Goal: Subscribe to service/newsletter

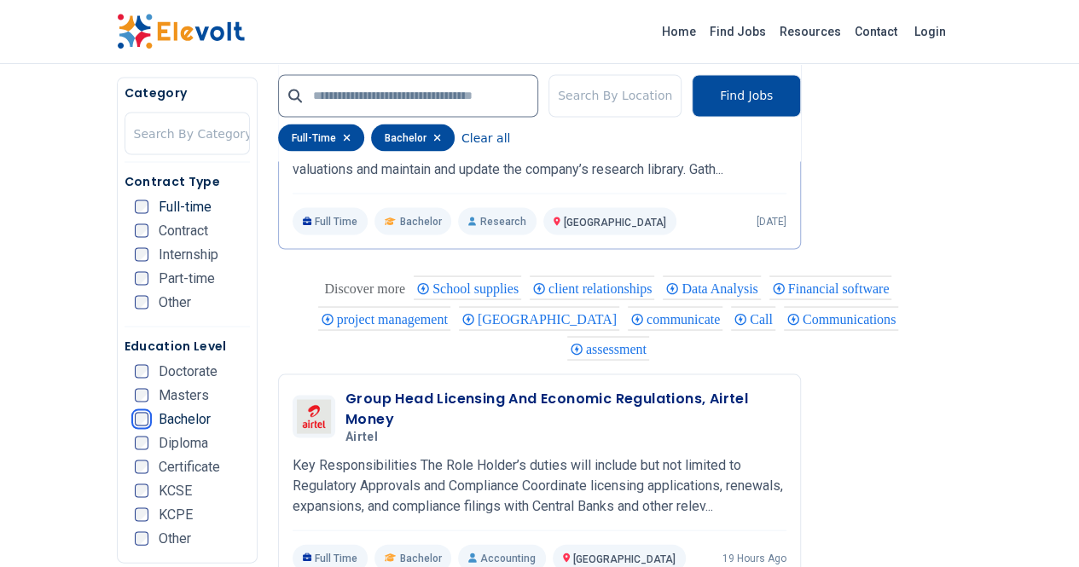
scroll to position [1503, 0]
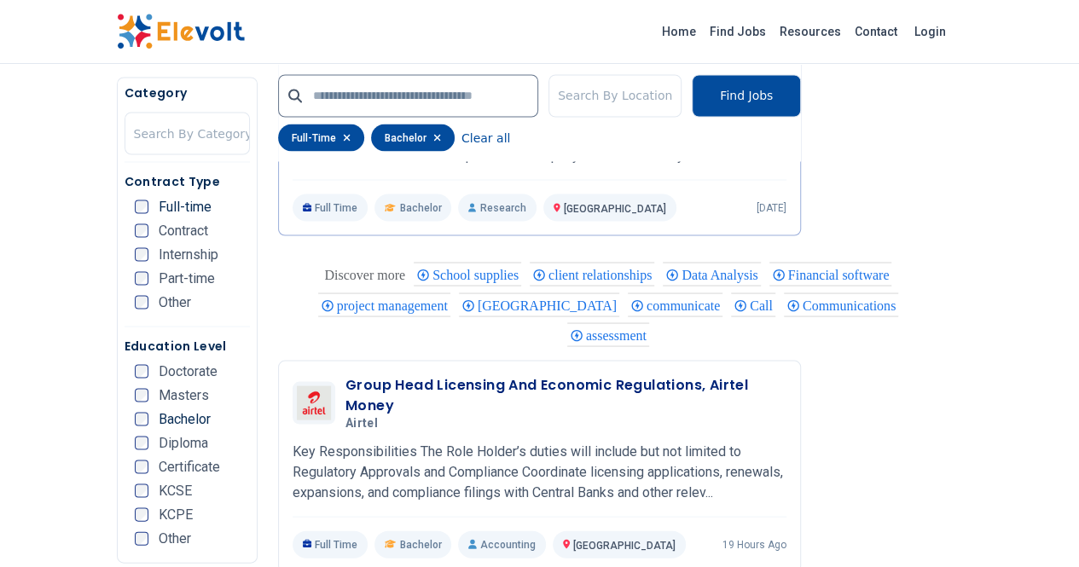
click at [169, 545] on li "Other" at bounding box center [192, 539] width 115 height 14
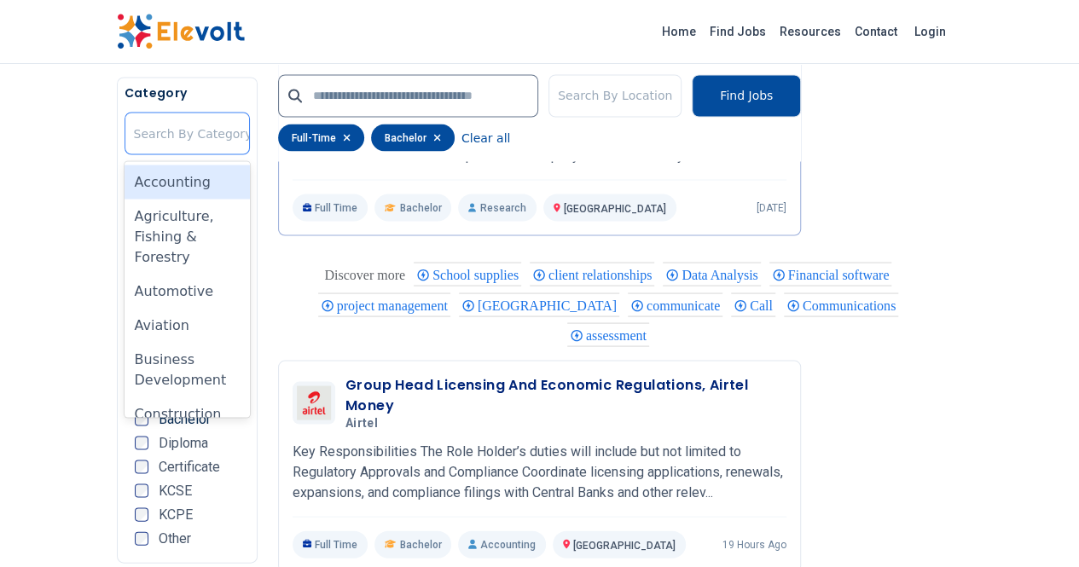
click at [134, 132] on div at bounding box center [193, 133] width 119 height 34
click at [125, 189] on div "Accounting" at bounding box center [187, 182] width 125 height 34
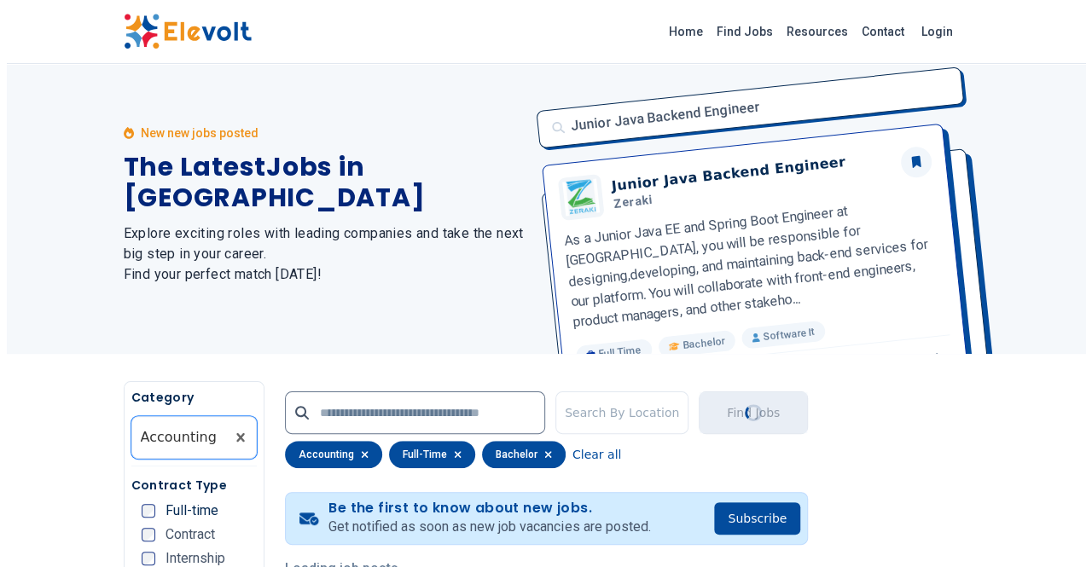
scroll to position [0, 0]
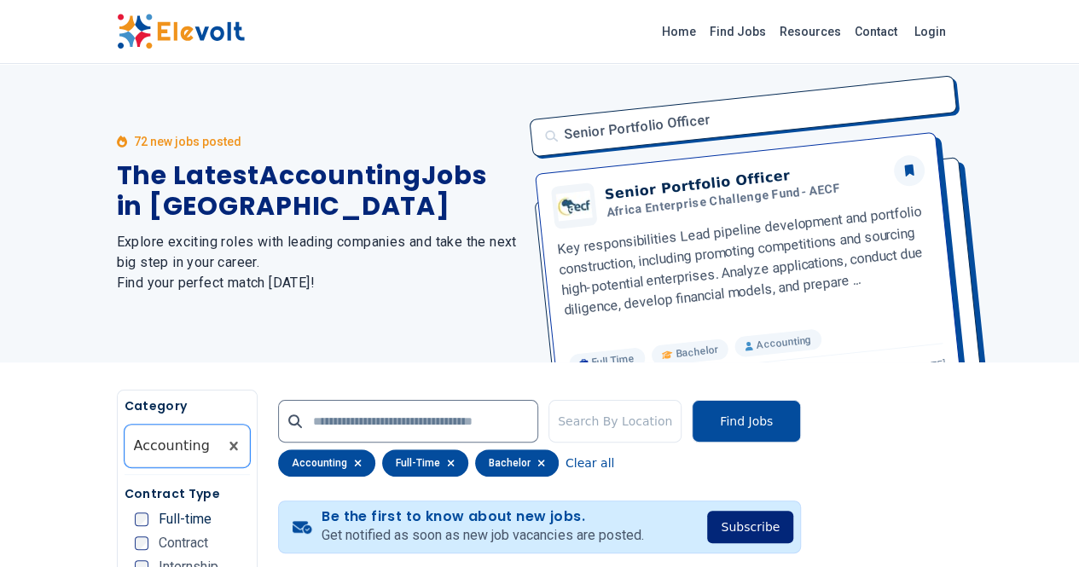
click at [793, 532] on button "Subscribe" at bounding box center [750, 527] width 86 height 32
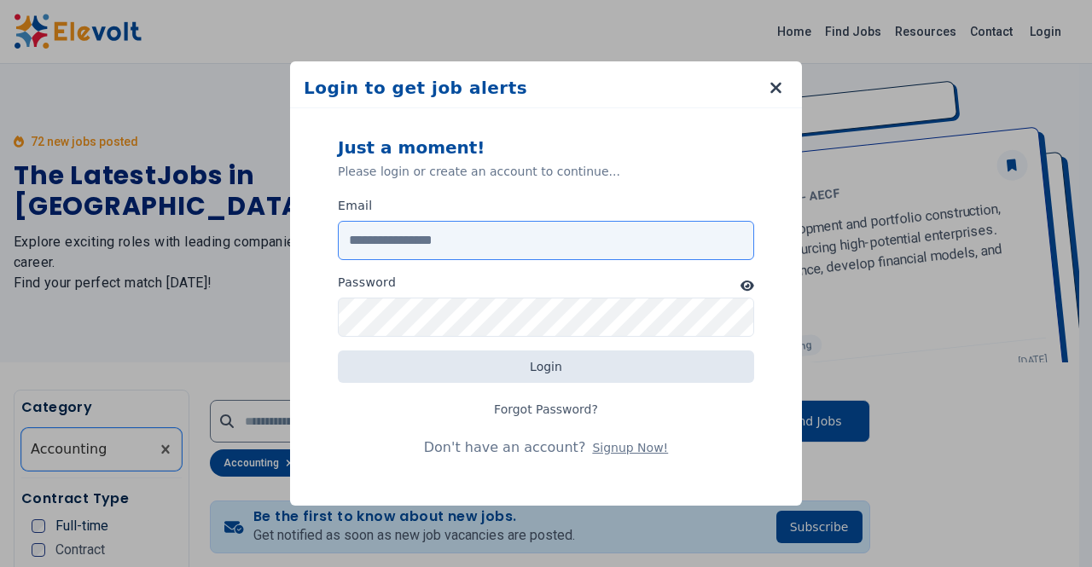
click at [523, 227] on input "Email" at bounding box center [546, 240] width 416 height 39
type input "**********"
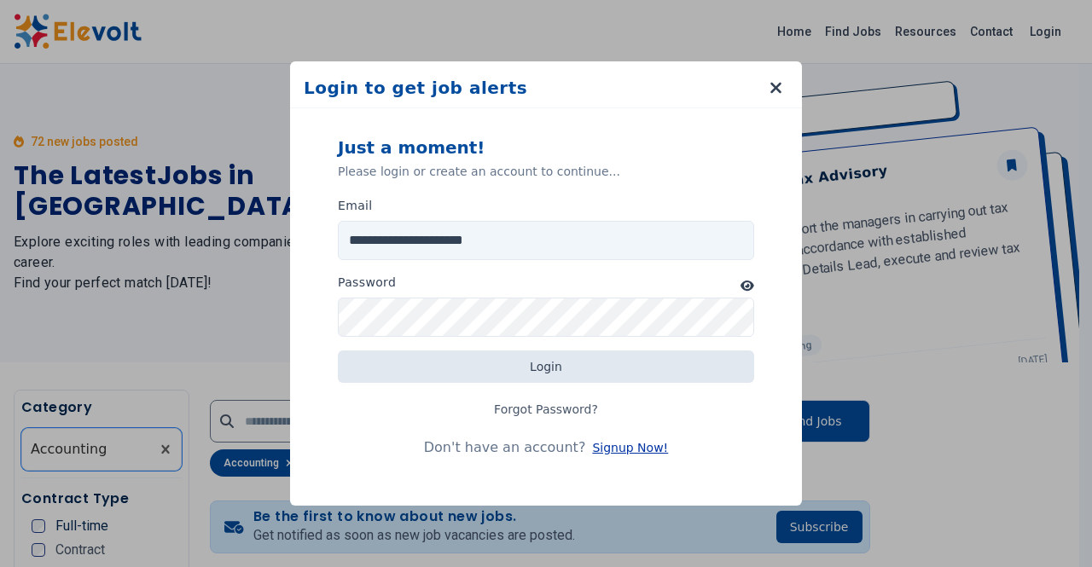
click at [604, 446] on button "Signup Now!" at bounding box center [630, 447] width 76 height 17
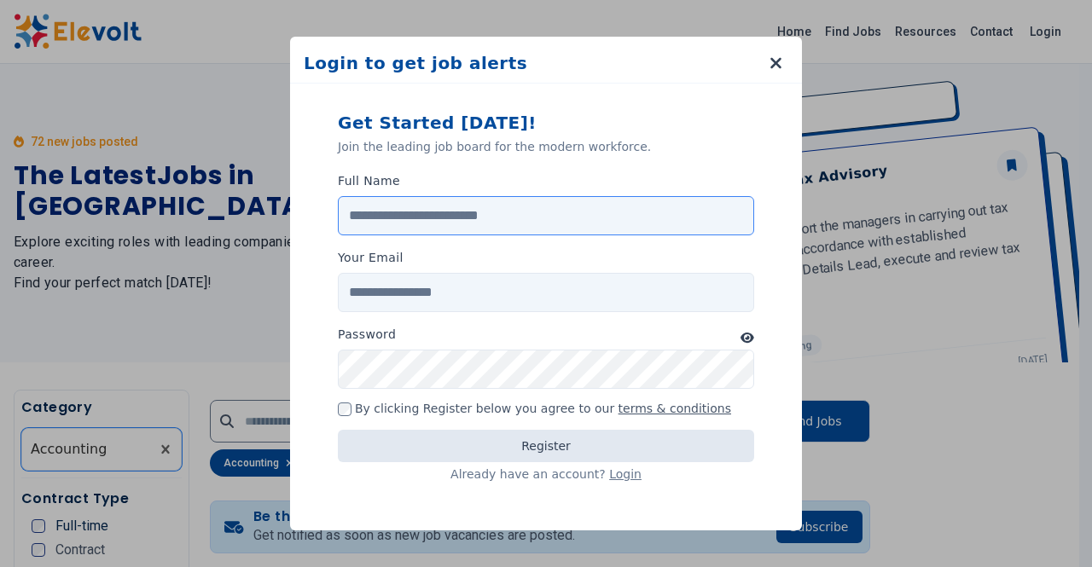
click at [483, 218] on input "Full Name" at bounding box center [546, 215] width 416 height 39
type input "**********"
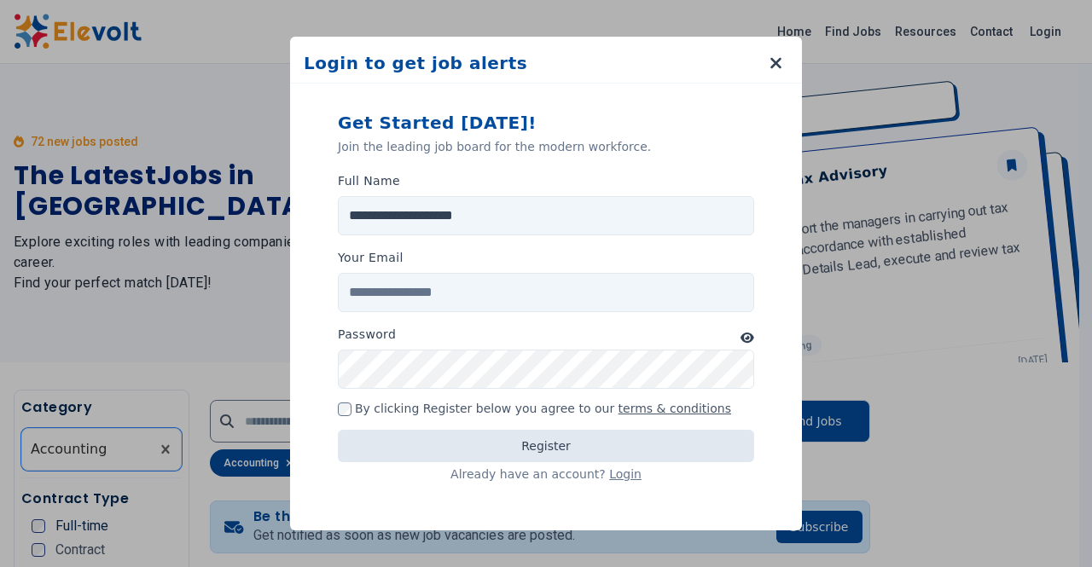
click at [485, 270] on div "Your Email" at bounding box center [546, 261] width 416 height 24
click at [474, 296] on input "Your Email" at bounding box center [546, 292] width 416 height 39
click at [485, 291] on input "Your Email" at bounding box center [546, 292] width 416 height 39
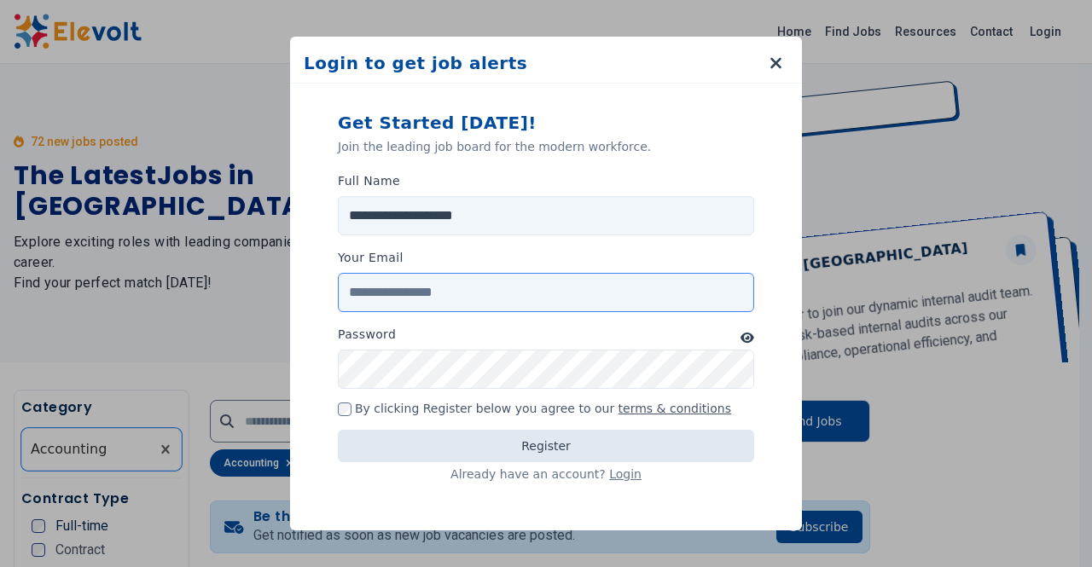
click at [435, 293] on input "Your Email" at bounding box center [546, 292] width 416 height 39
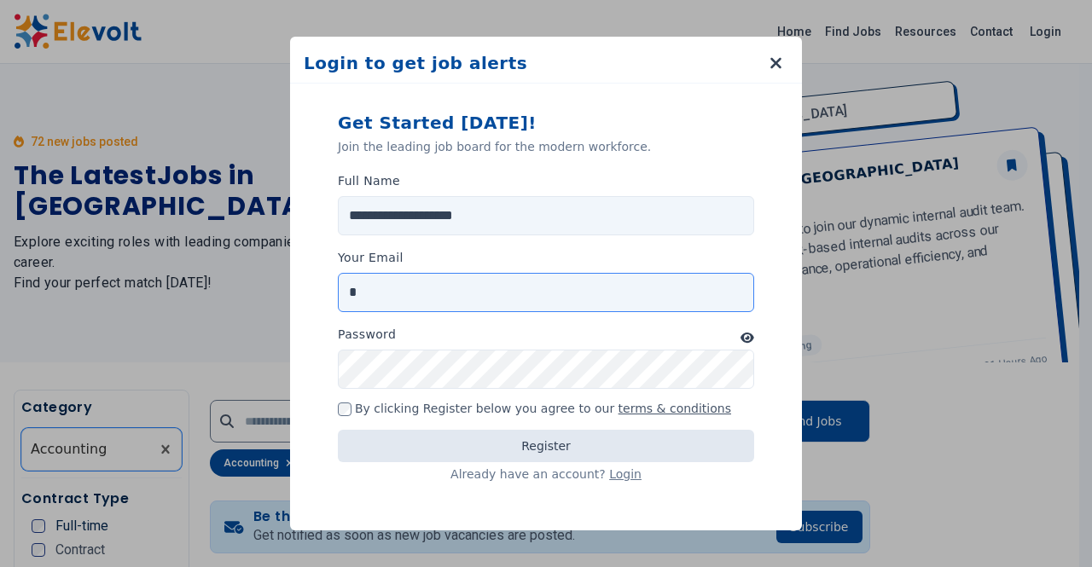
type input "**********"
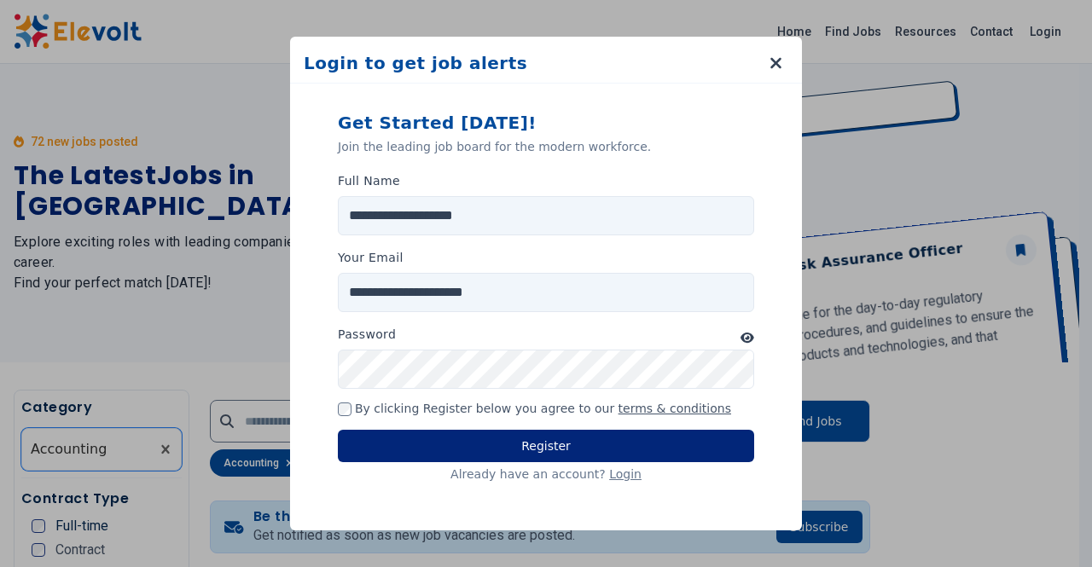
click at [613, 453] on button "Register" at bounding box center [546, 446] width 416 height 32
